Goal: Information Seeking & Learning: Learn about a topic

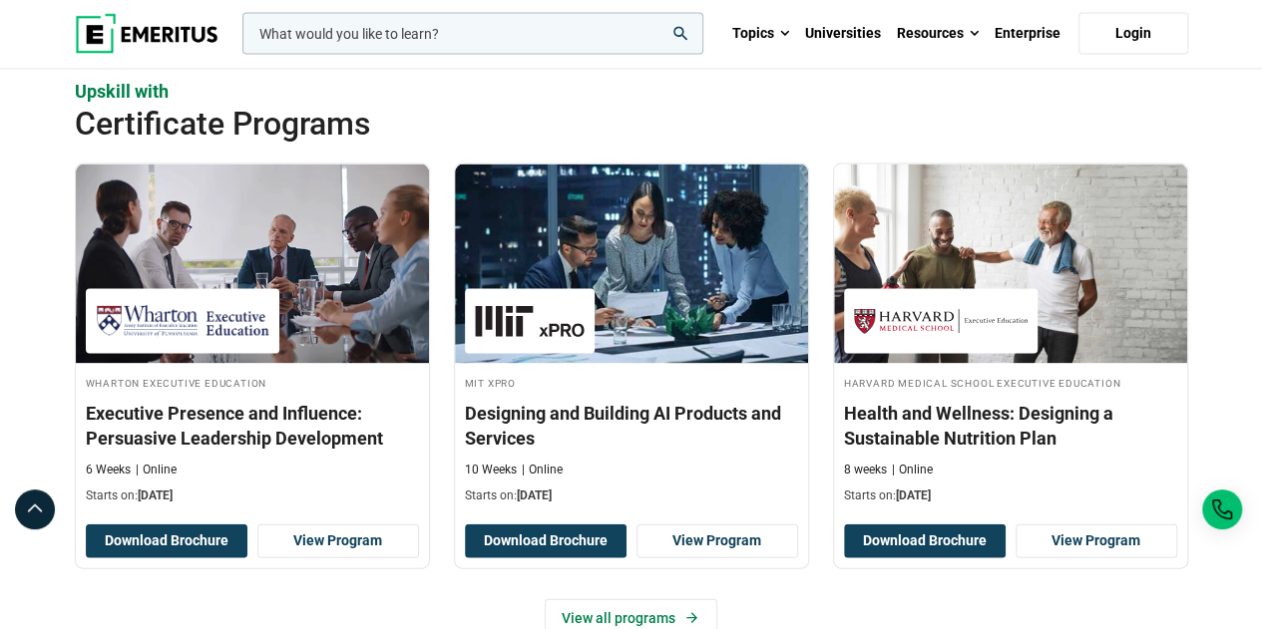
scroll to position [2006, 0]
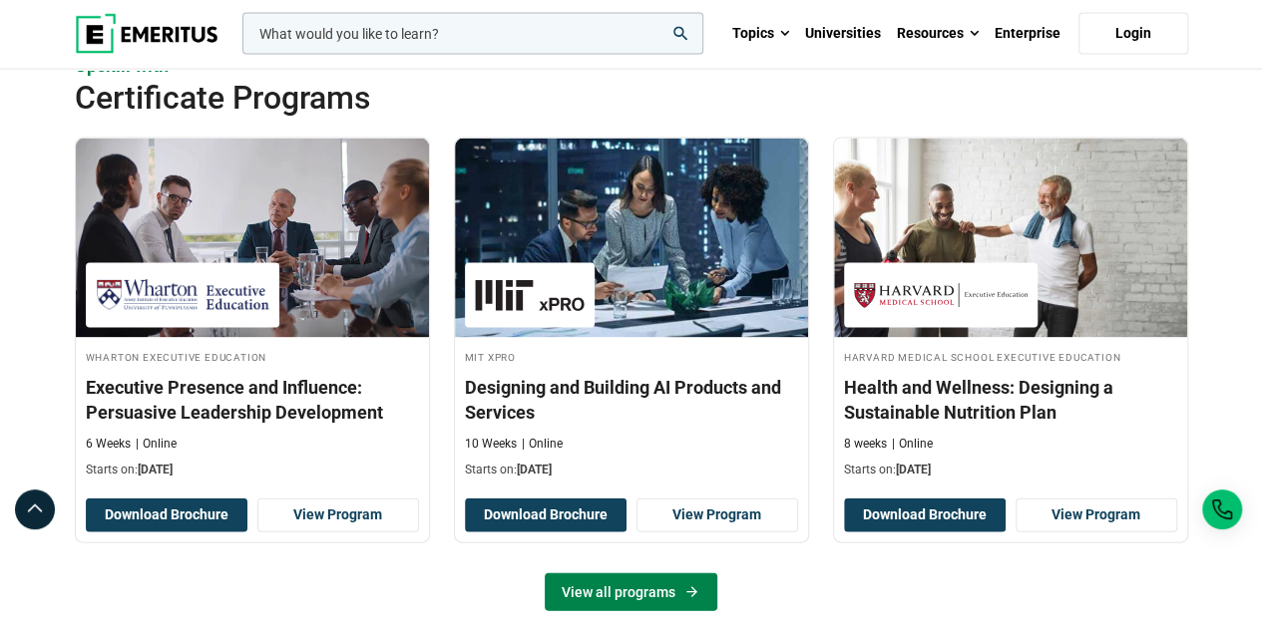
click at [650, 587] on link "View all programs" at bounding box center [630, 592] width 173 height 38
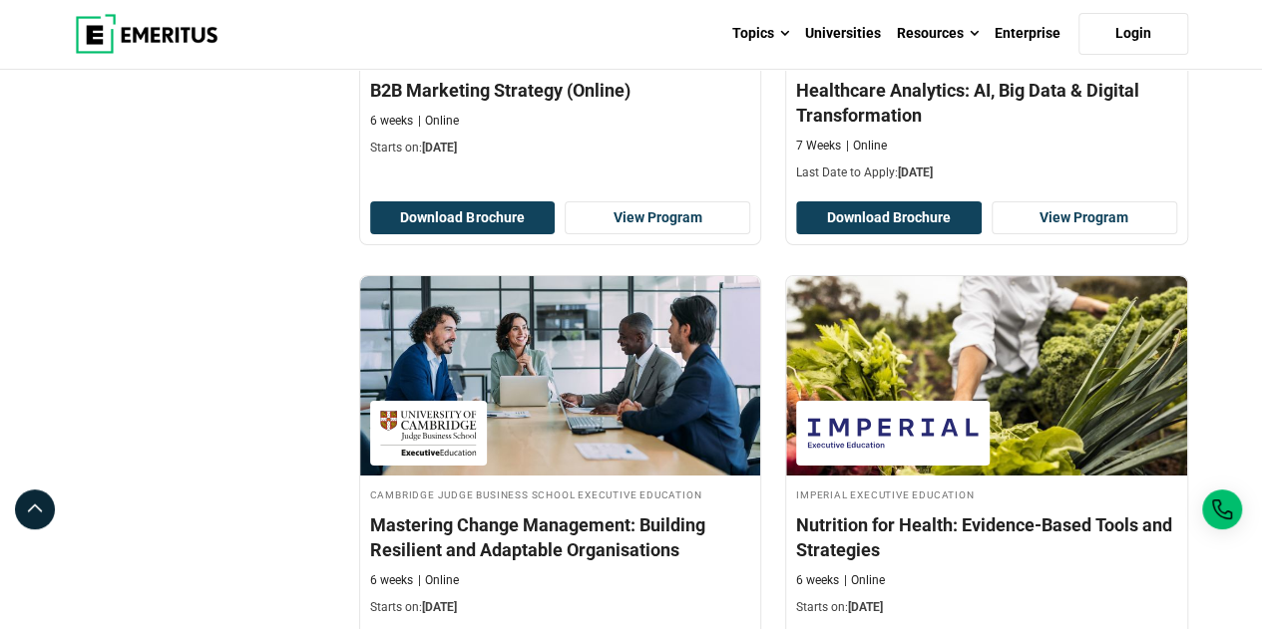
scroll to position [3515, 0]
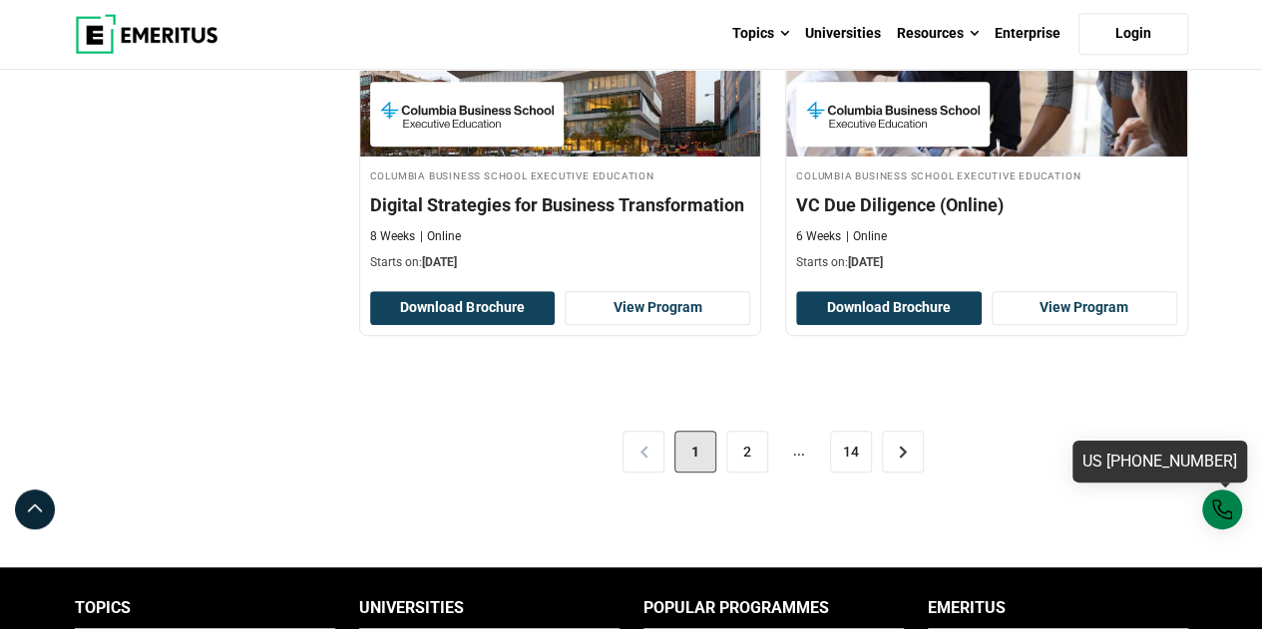
drag, startPoint x: 1268, startPoint y: 71, endPoint x: 1219, endPoint y: 502, distance: 433.7
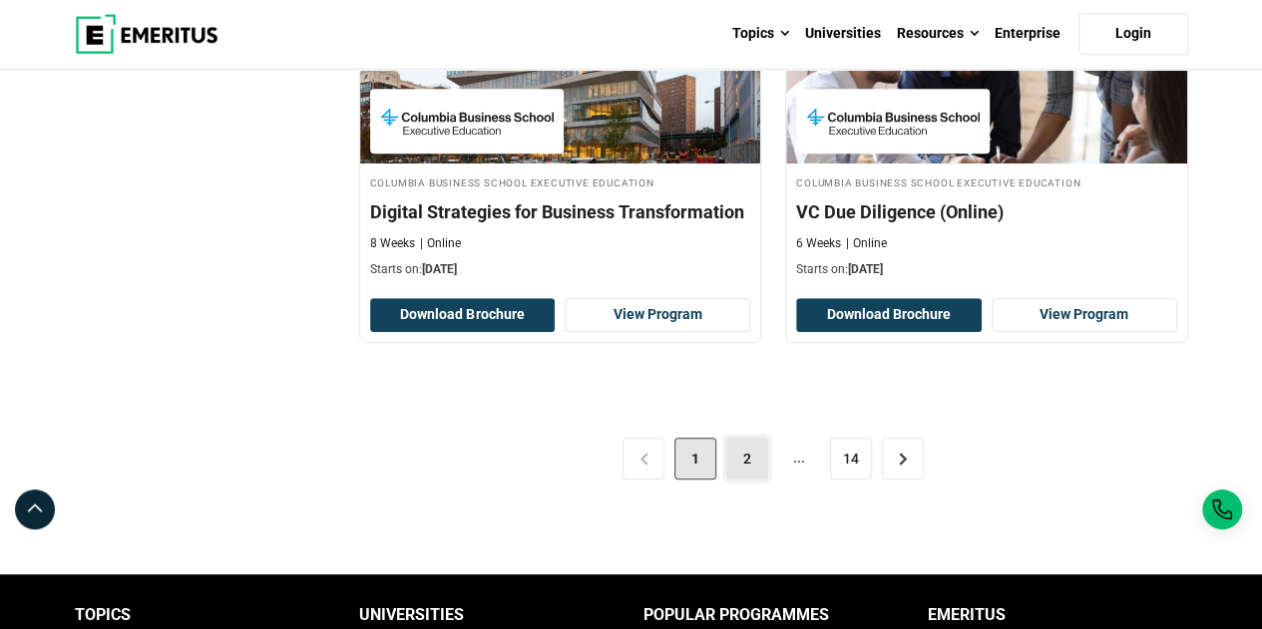
click at [740, 450] on link "2" at bounding box center [747, 459] width 42 height 42
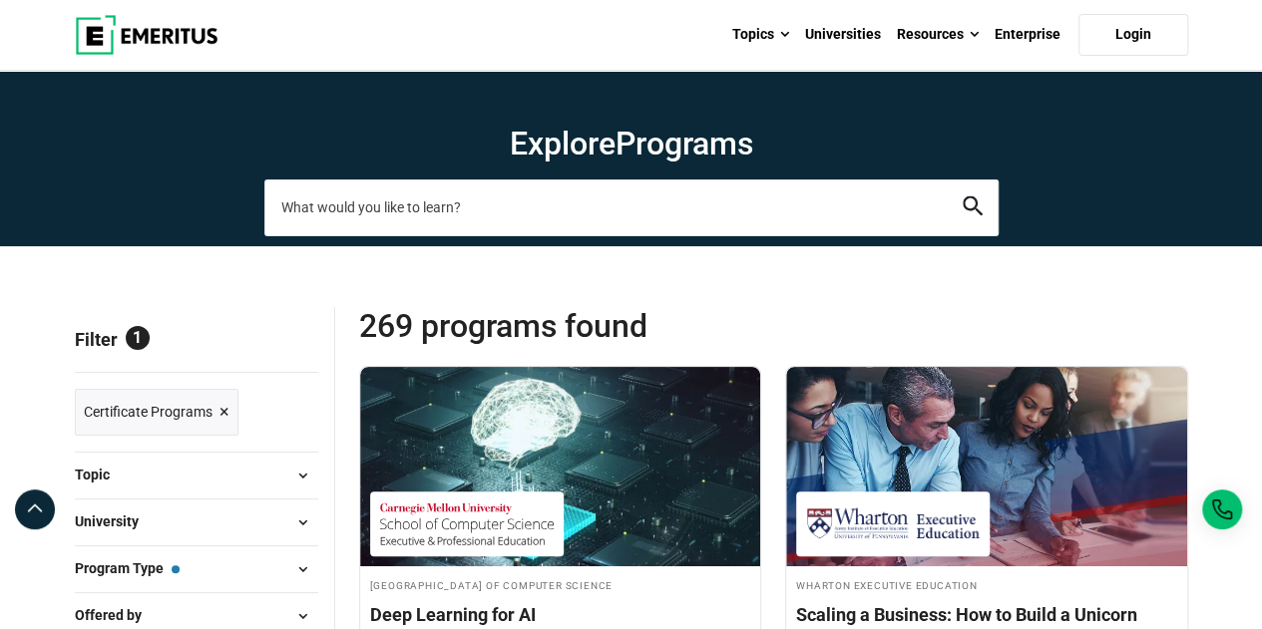
click at [792, 211] on input "search-page" at bounding box center [631, 208] width 734 height 56
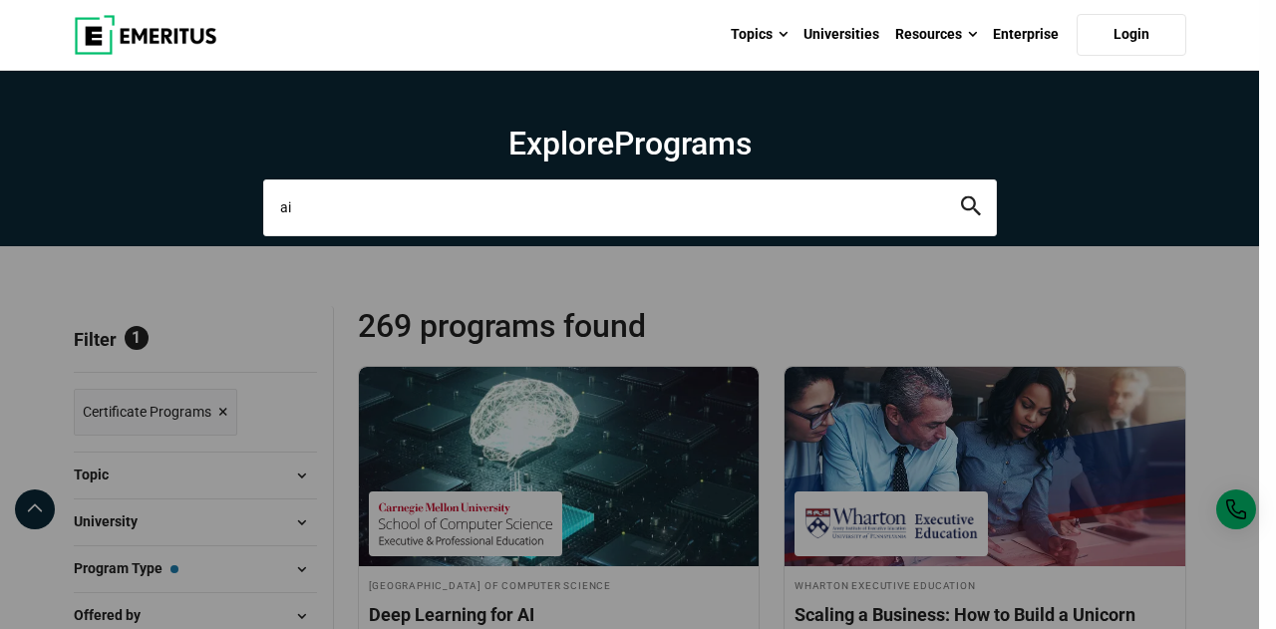
type input "ai"
click at [961, 196] on button "search" at bounding box center [971, 207] width 20 height 23
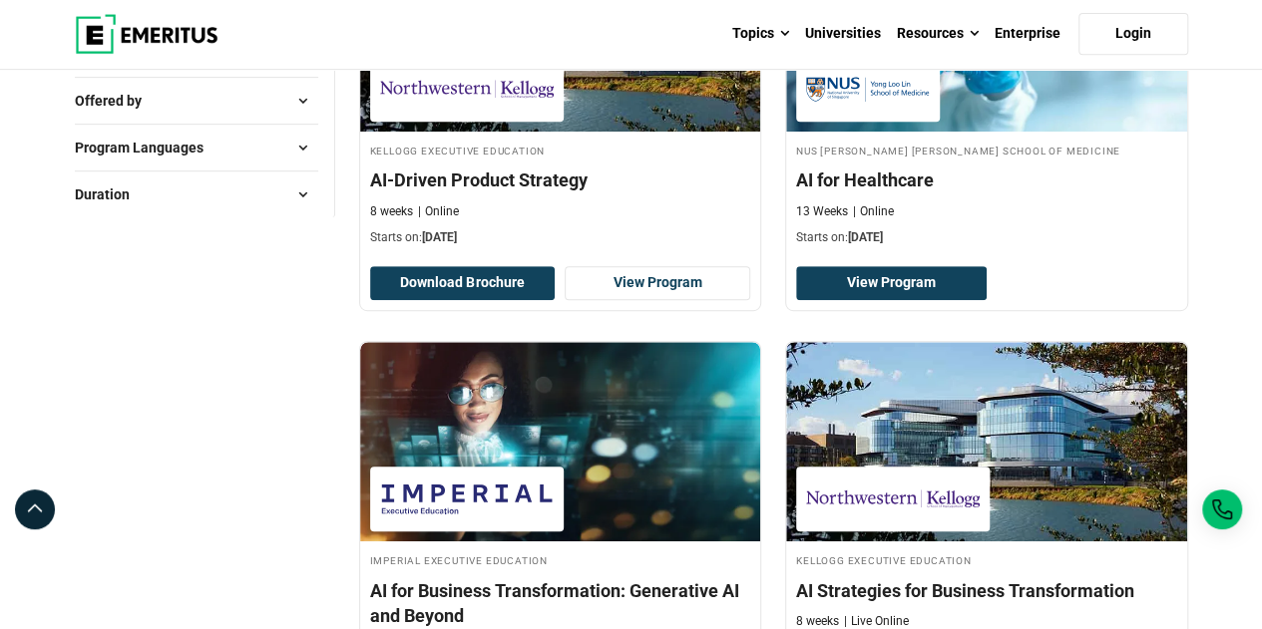
scroll to position [449, 0]
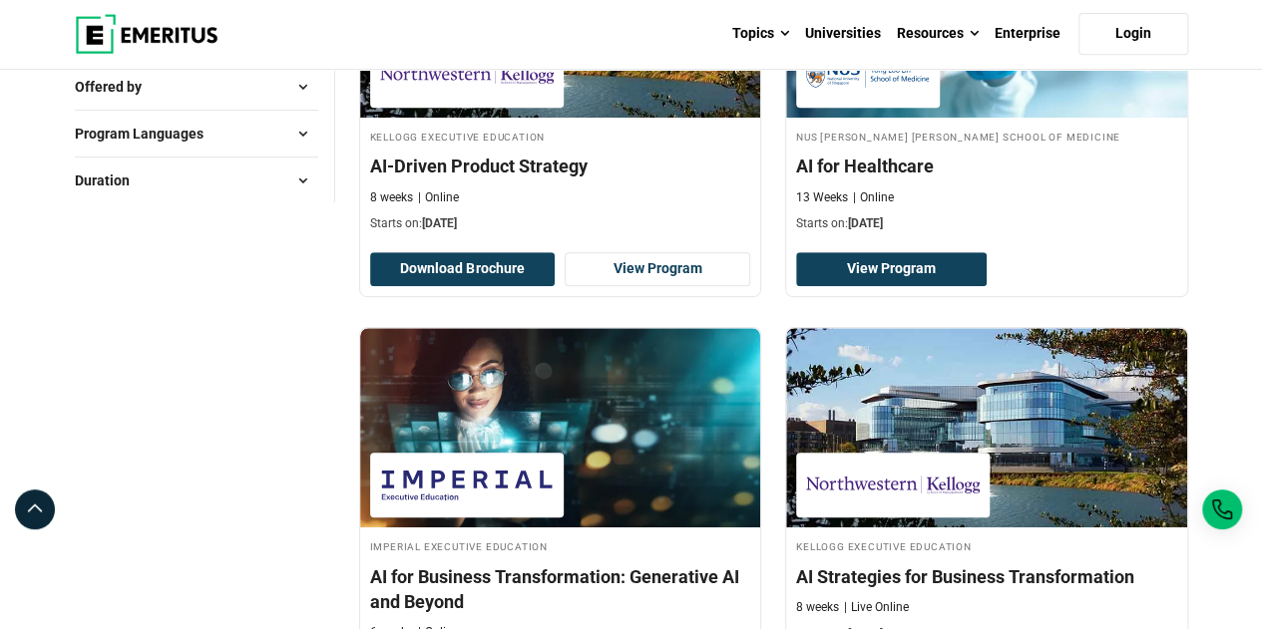
drag, startPoint x: 1266, startPoint y: 51, endPoint x: 1269, endPoint y: 96, distance: 45.0
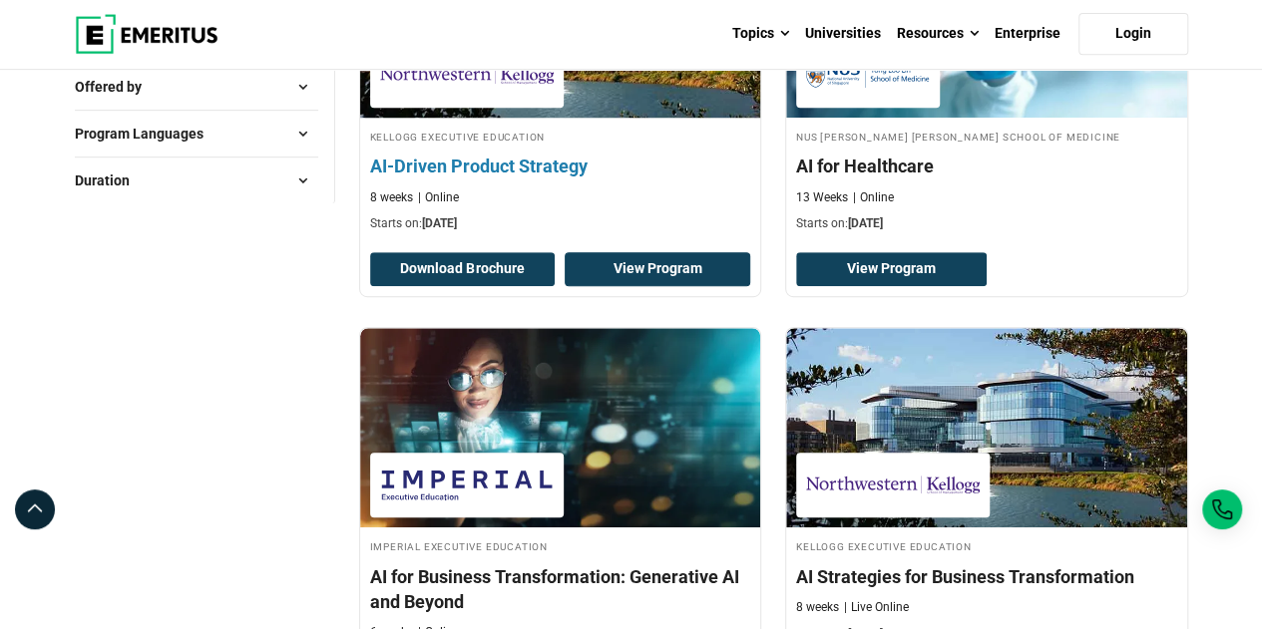
click at [593, 268] on link "View Program" at bounding box center [656, 269] width 185 height 34
